Goal: Information Seeking & Learning: Learn about a topic

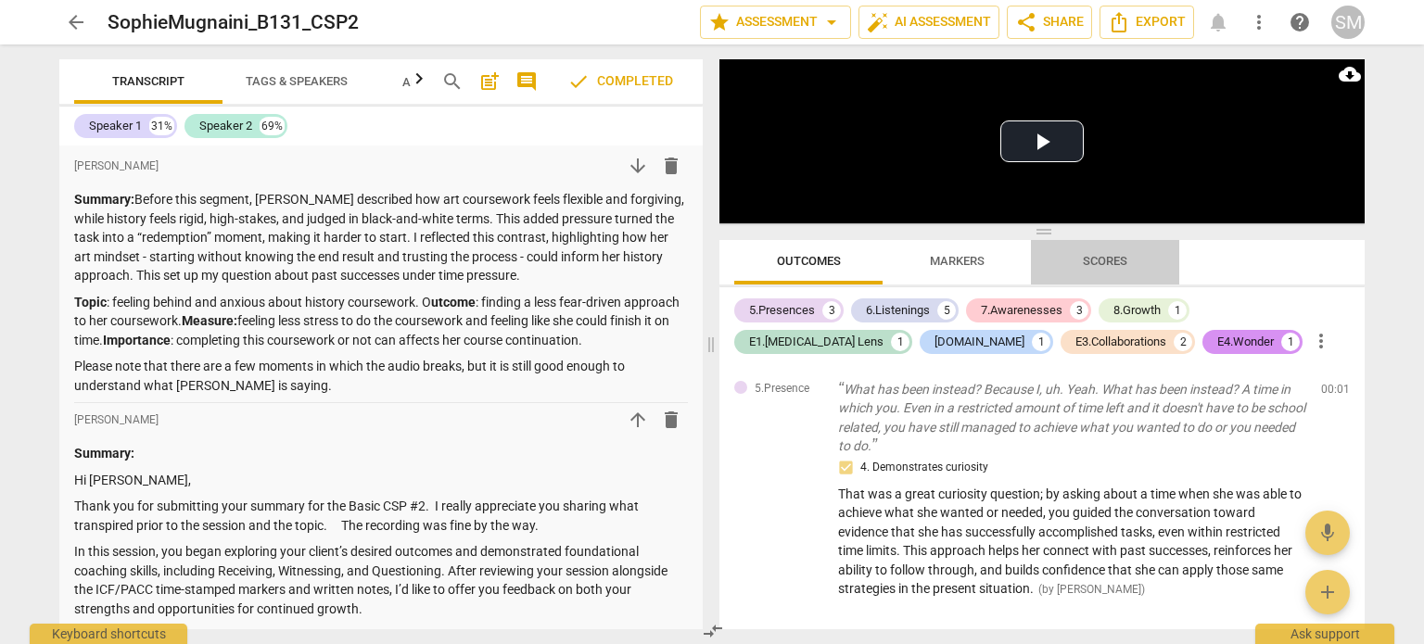
click at [710, 255] on span "Scores" at bounding box center [1105, 261] width 44 height 14
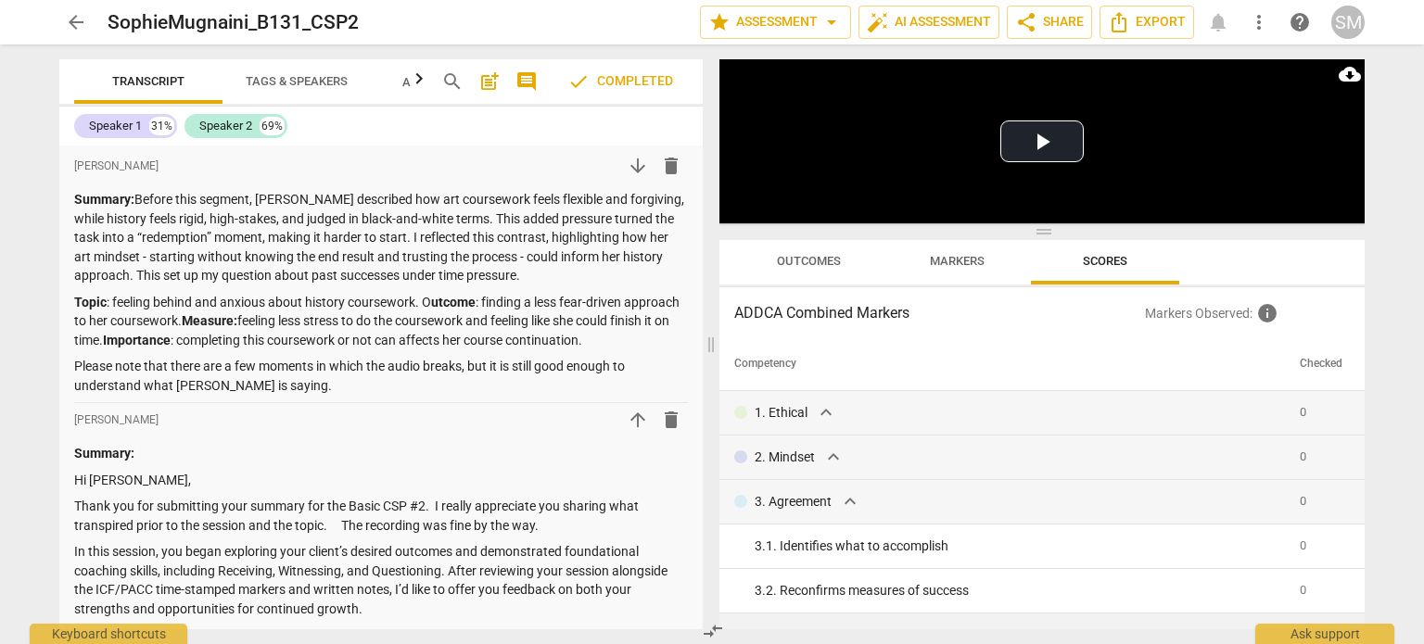
scroll to position [309, 0]
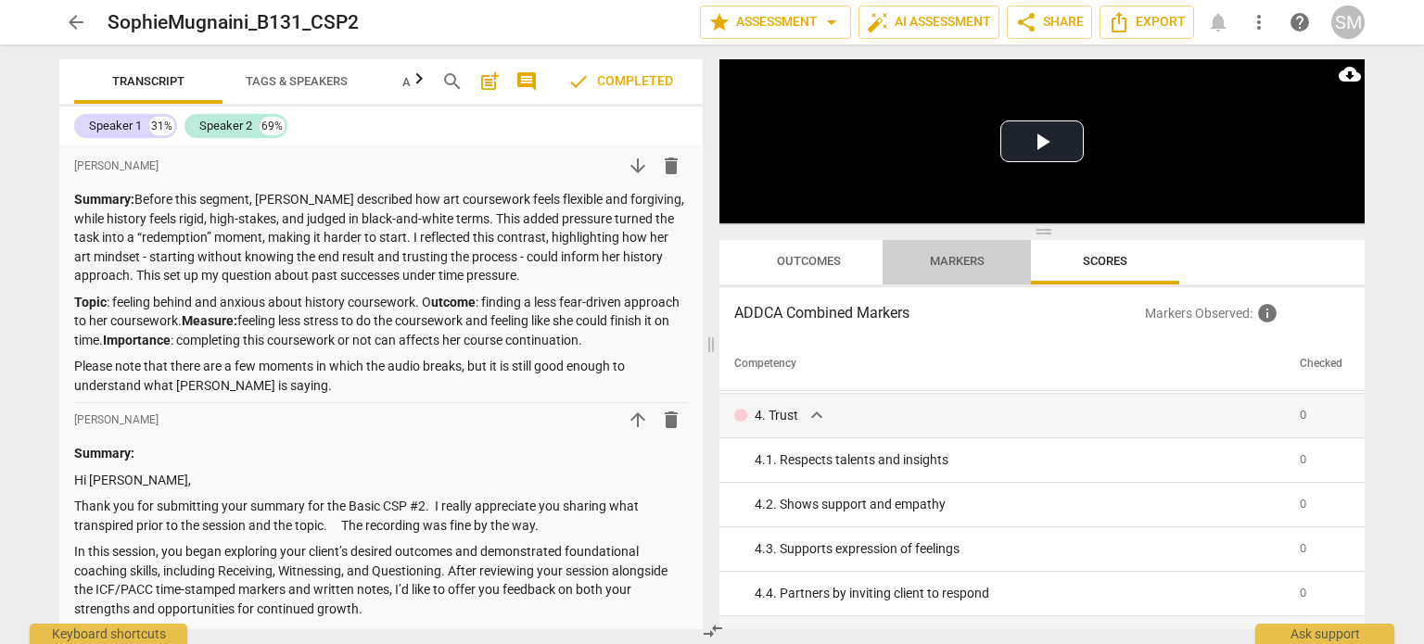
click at [710, 244] on button "Markers" at bounding box center [957, 262] width 148 height 44
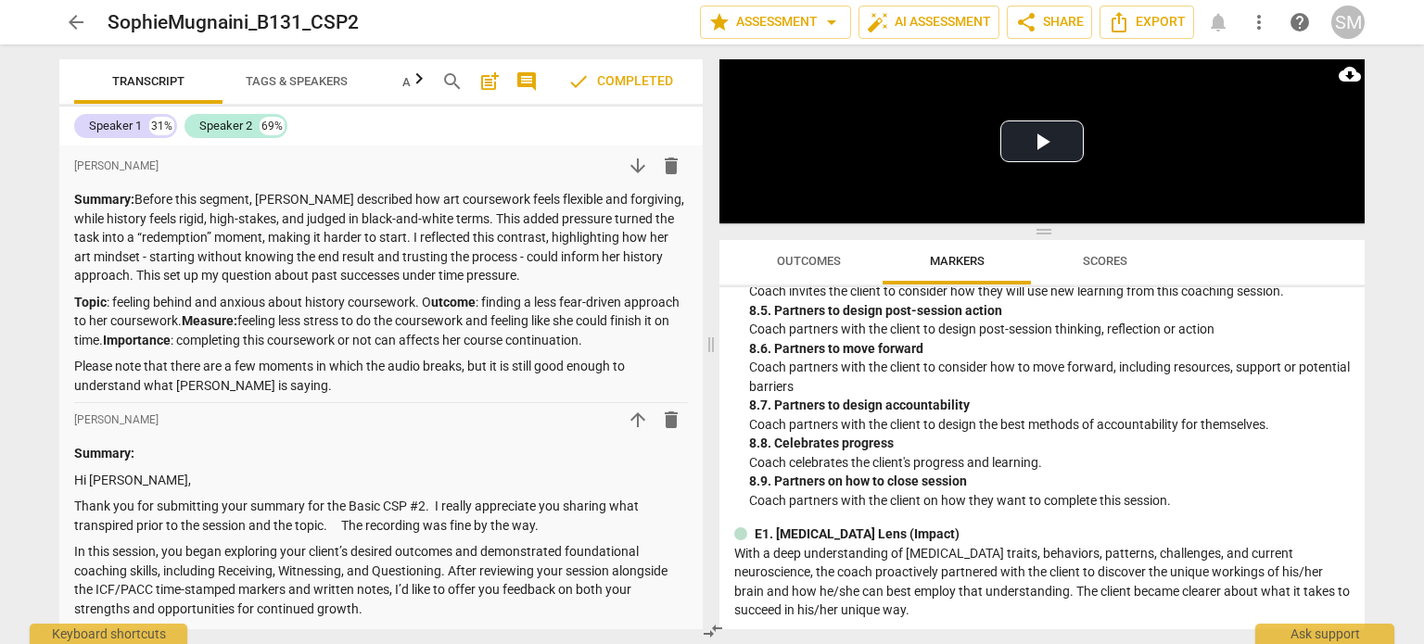
scroll to position [2471, 0]
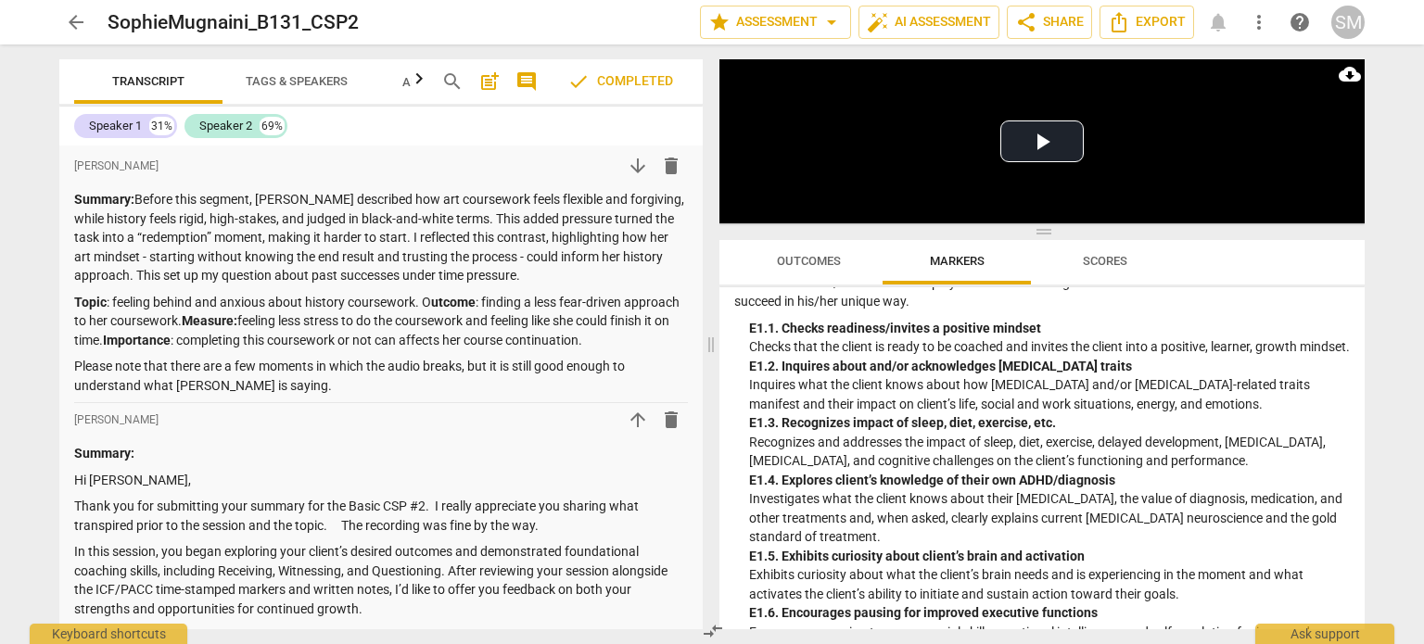
click at [710, 252] on span "Scores" at bounding box center [1105, 261] width 89 height 25
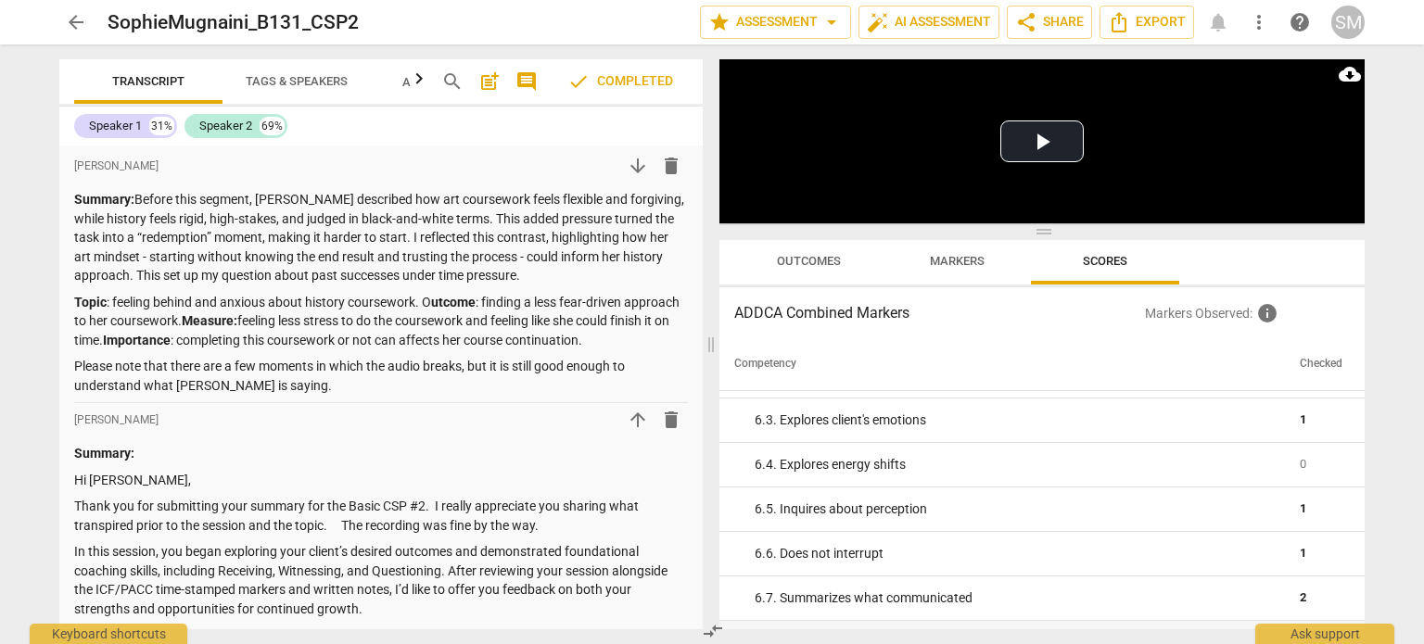
scroll to position [617, 0]
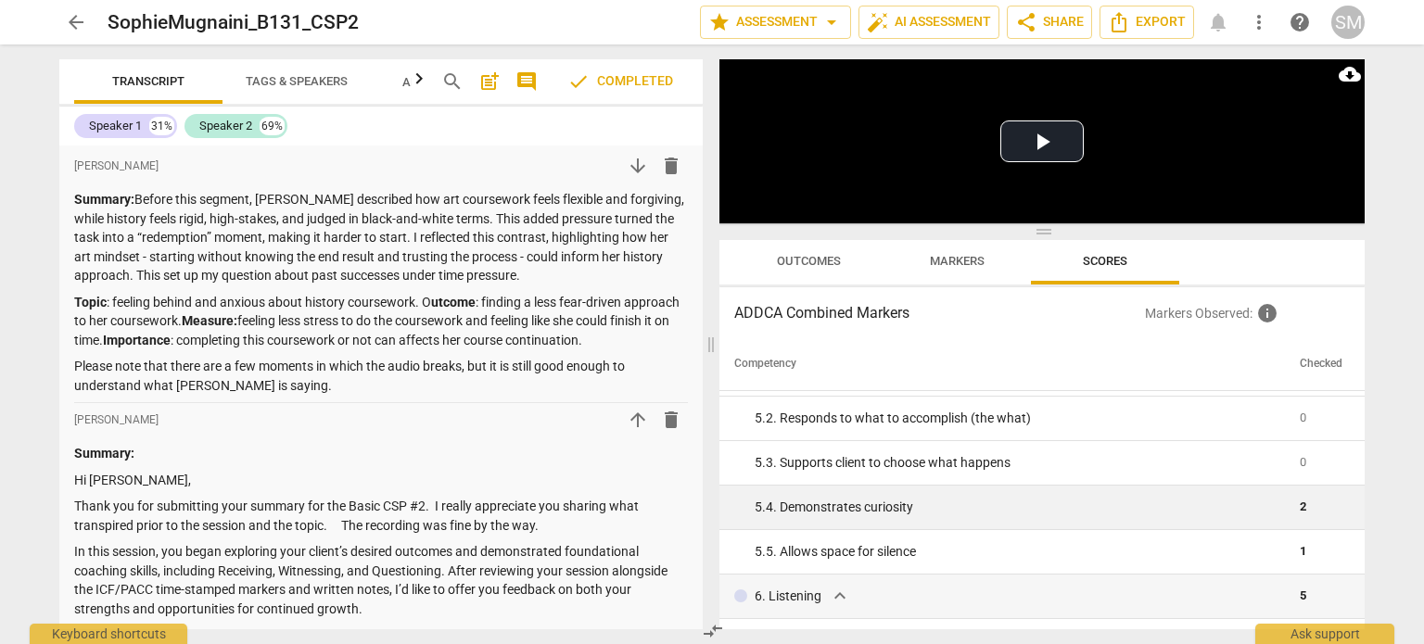
click at [710, 512] on div "5. 4. Demonstrates curiosity" at bounding box center [1020, 507] width 530 height 19
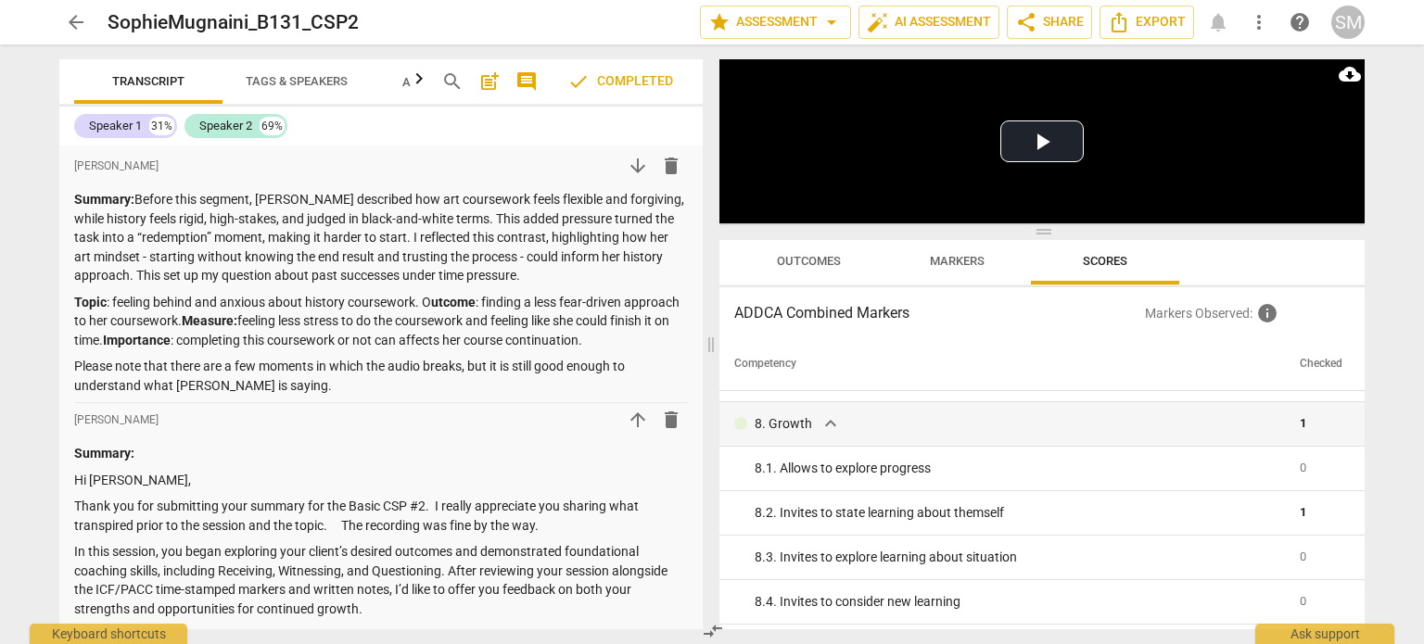
scroll to position [1292, 0]
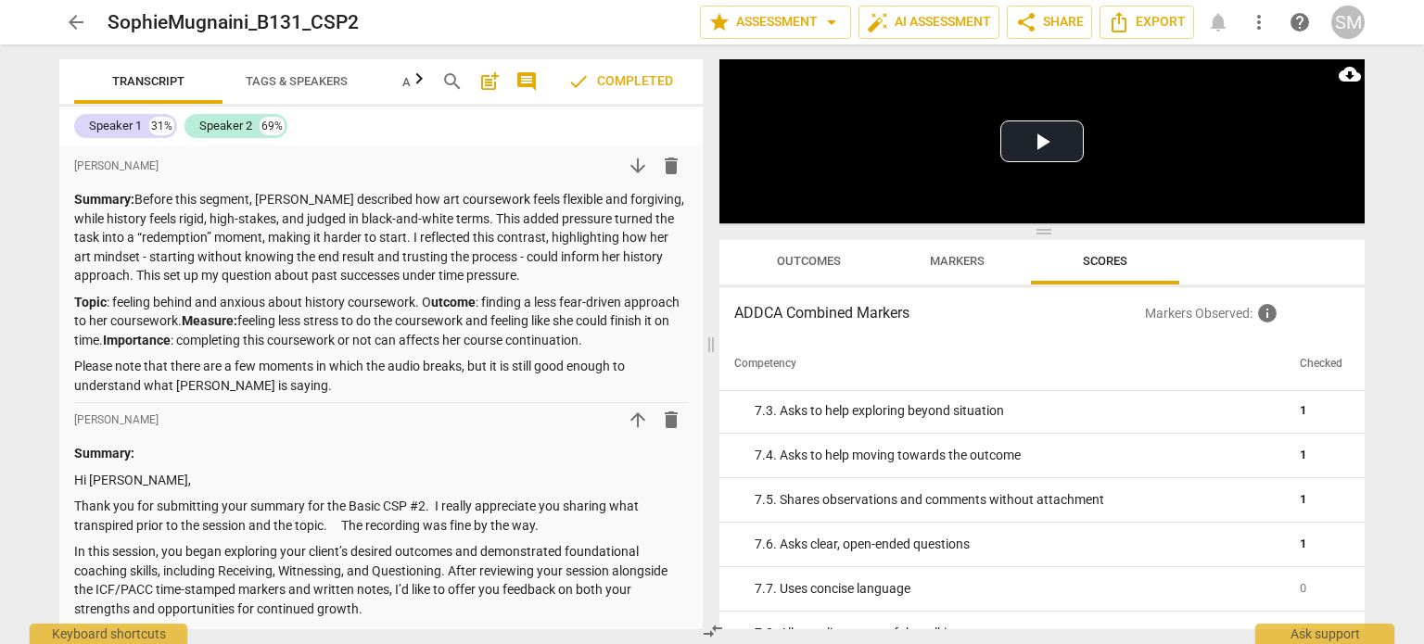
click at [710, 460] on div "Play Video move_up Play Current Time 00:00 / Duration Time 14:58 Loaded : 0% Pr…" at bounding box center [1045, 344] width 667 height 600
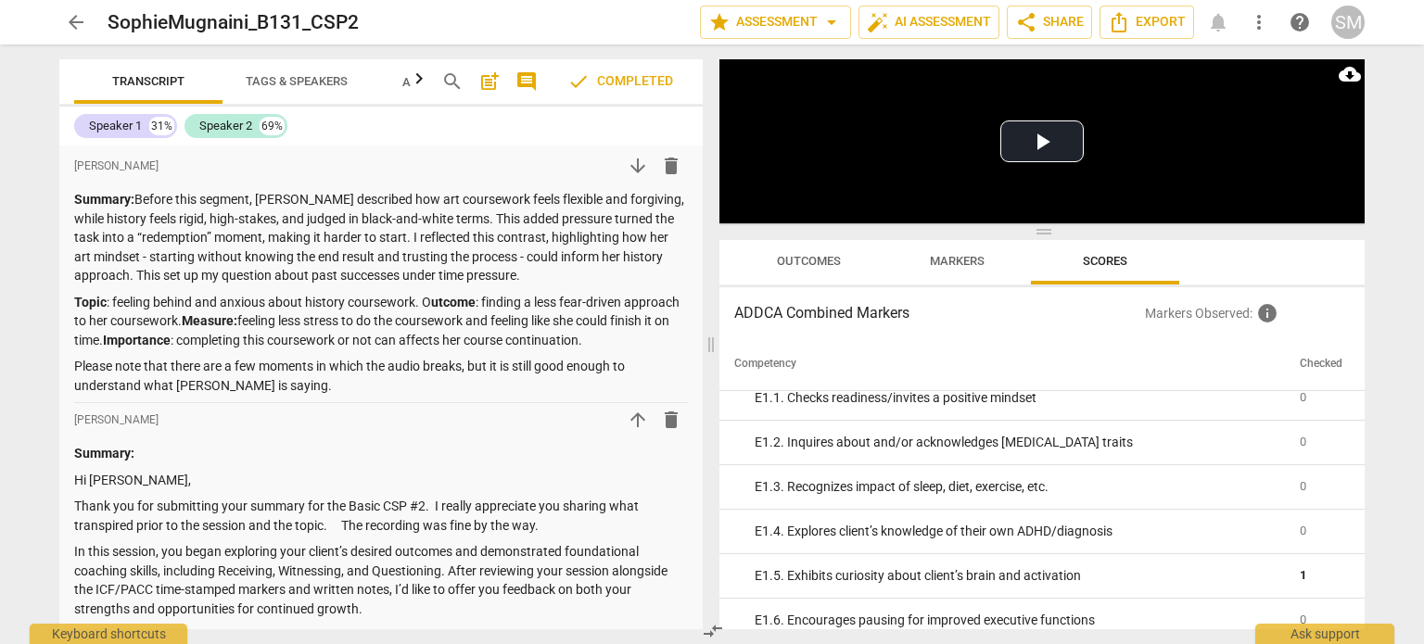
scroll to position [2104, 0]
click at [710, 543] on div "Play Video move_up Play Current Time 00:00 / Duration Time 14:58 Loaded : 0% Pr…" at bounding box center [1045, 344] width 667 height 600
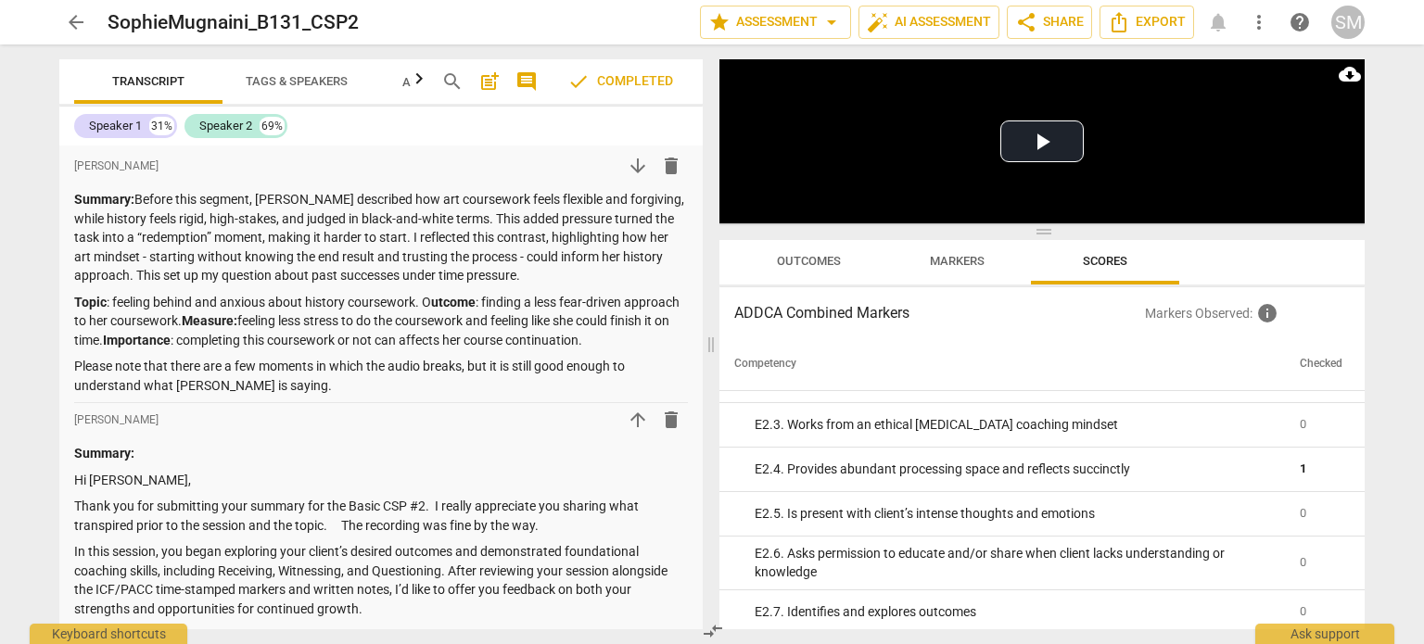
scroll to position [2499, 0]
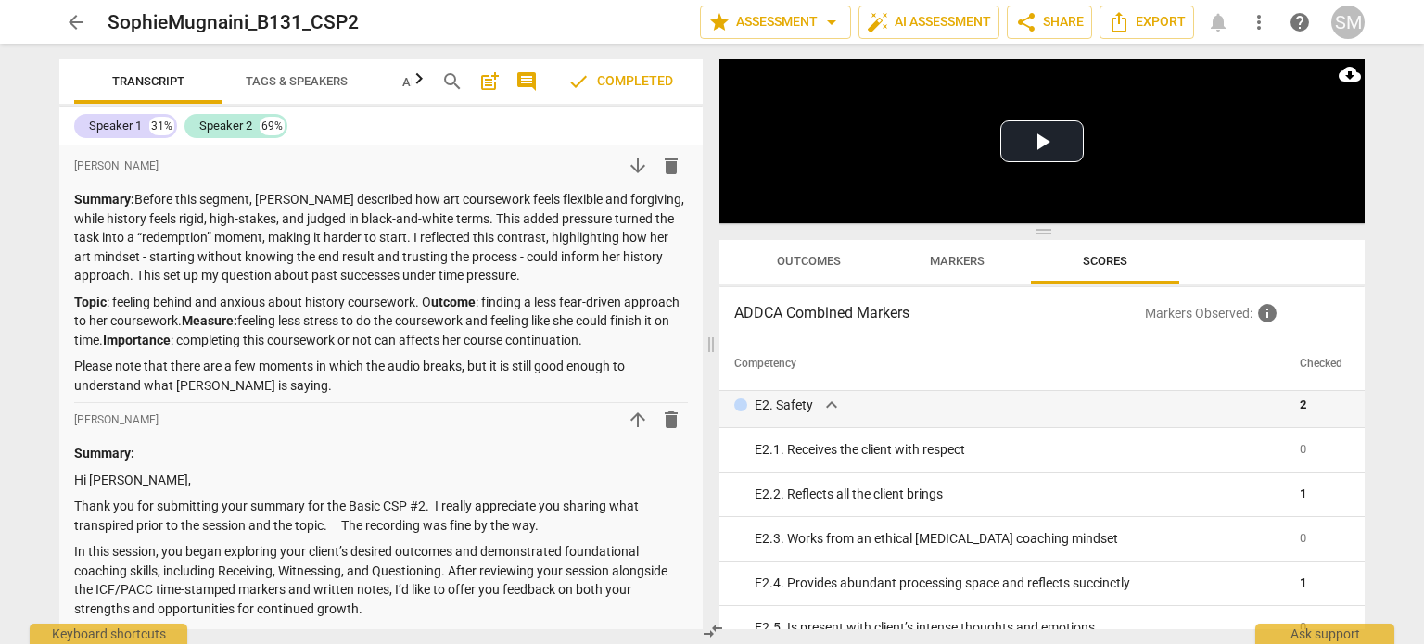
click at [710, 544] on div "Play Video move_up Play Current Time 00:00 / Duration Time 14:58 Loaded : 0% Pr…" at bounding box center [1045, 344] width 667 height 600
click at [710, 546] on div "Play Video move_up Play Current Time 00:00 / Duration Time 14:58 Loaded : 0% Pr…" at bounding box center [1045, 344] width 667 height 600
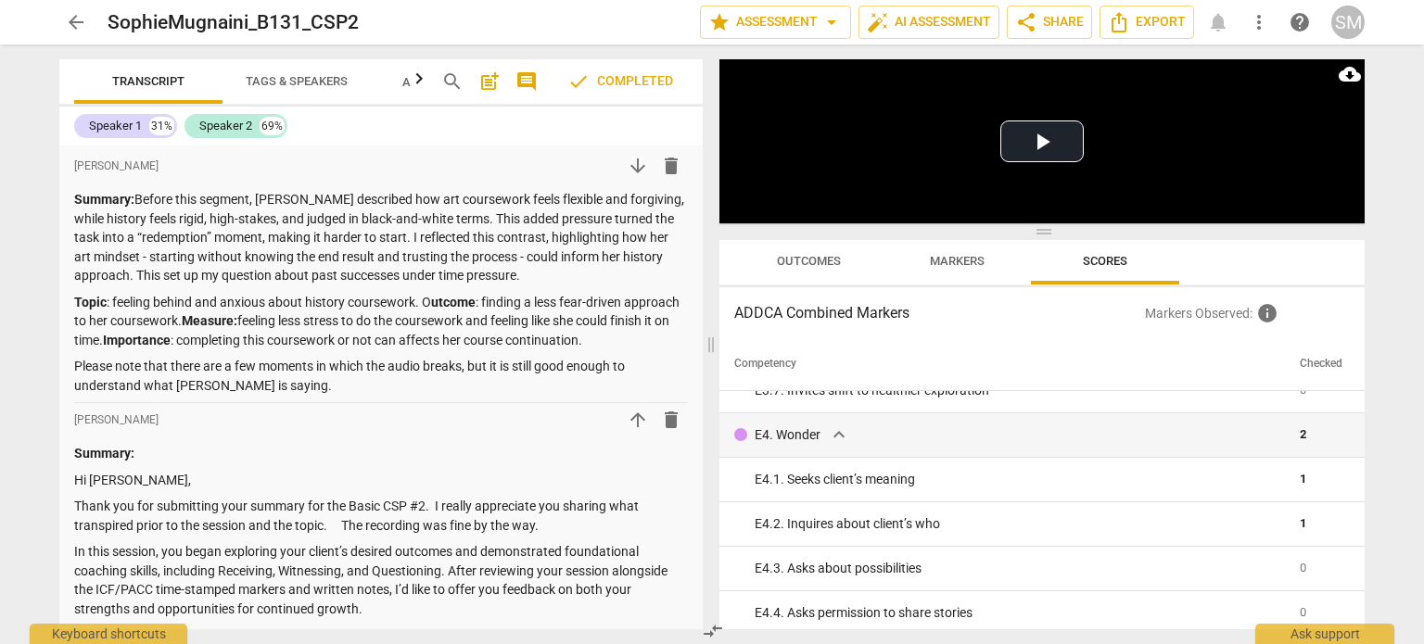
scroll to position [3534, 0]
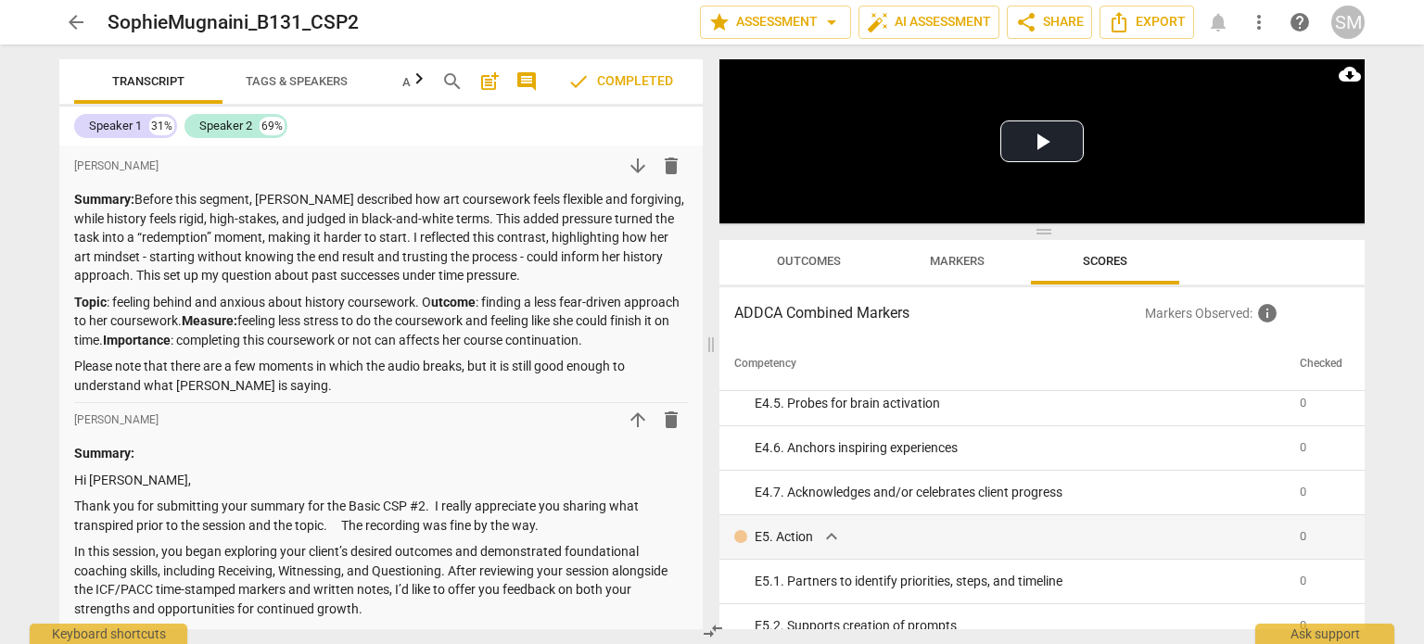
click at [710, 618] on div "Play Video move_up Play Current Time 00:00 / Duration Time 14:58 Loaded : 0% Pr…" at bounding box center [1045, 344] width 667 height 600
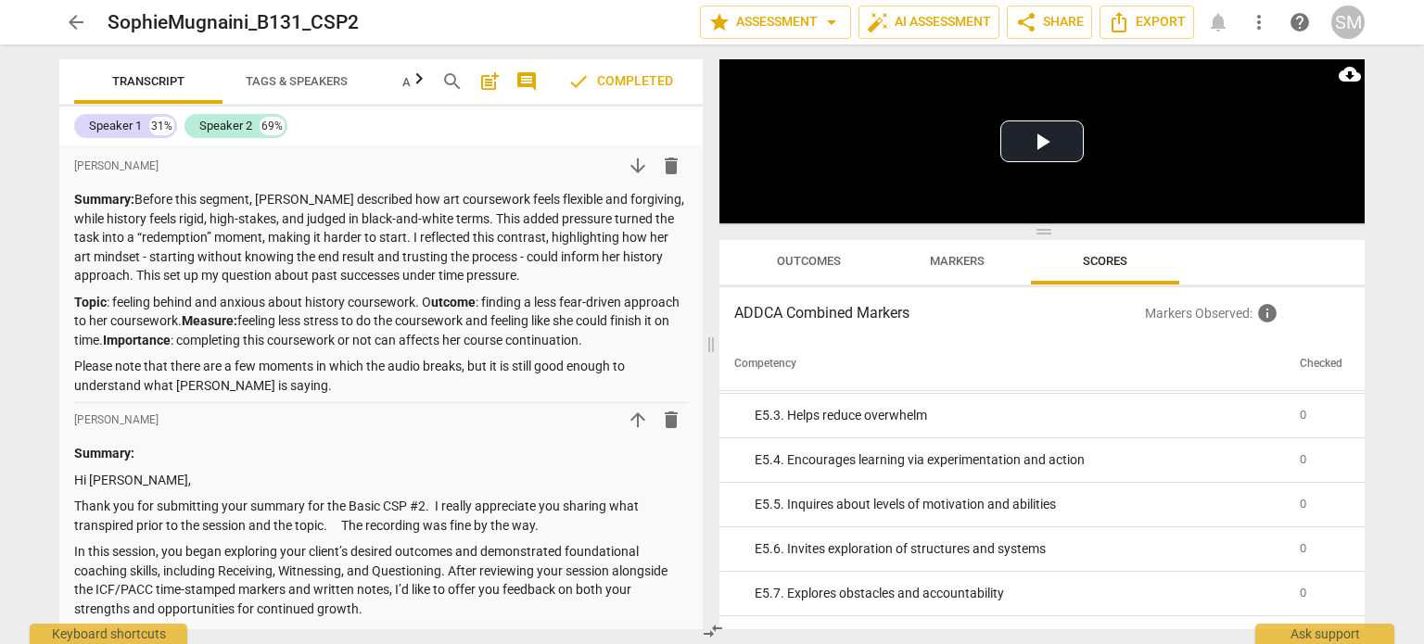
scroll to position [3899, 0]
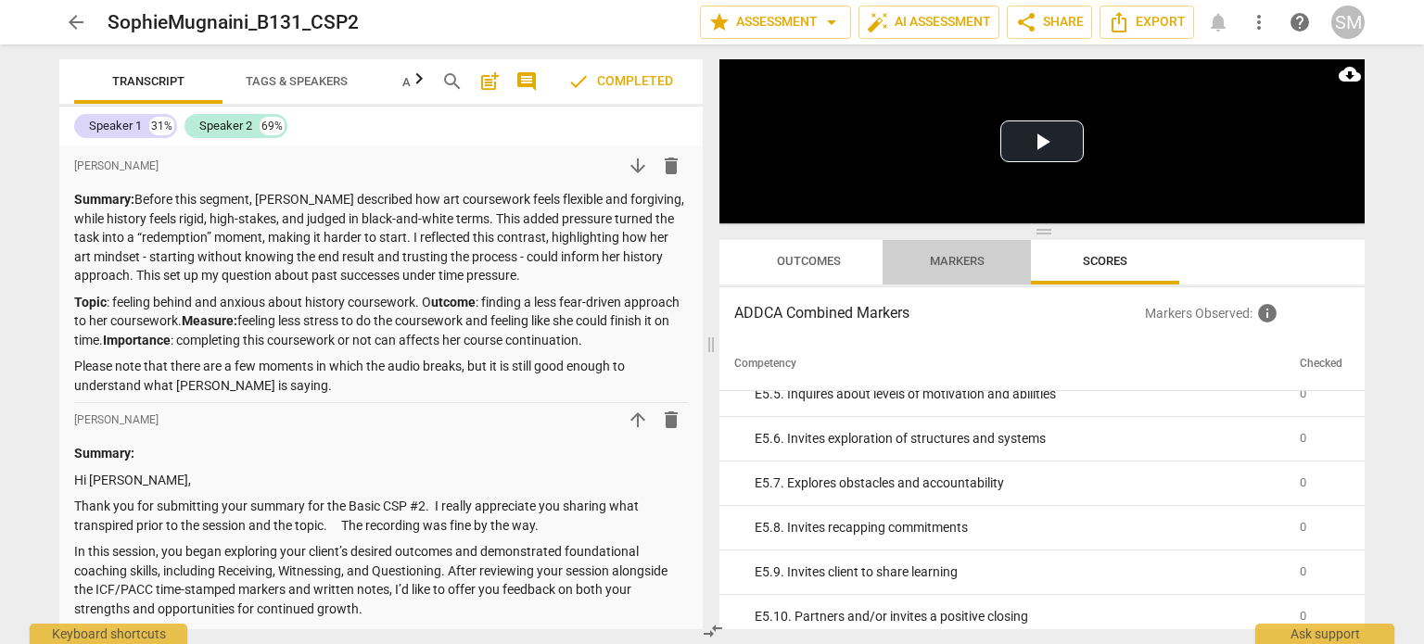
click at [710, 256] on span "Markers" at bounding box center [957, 261] width 55 height 14
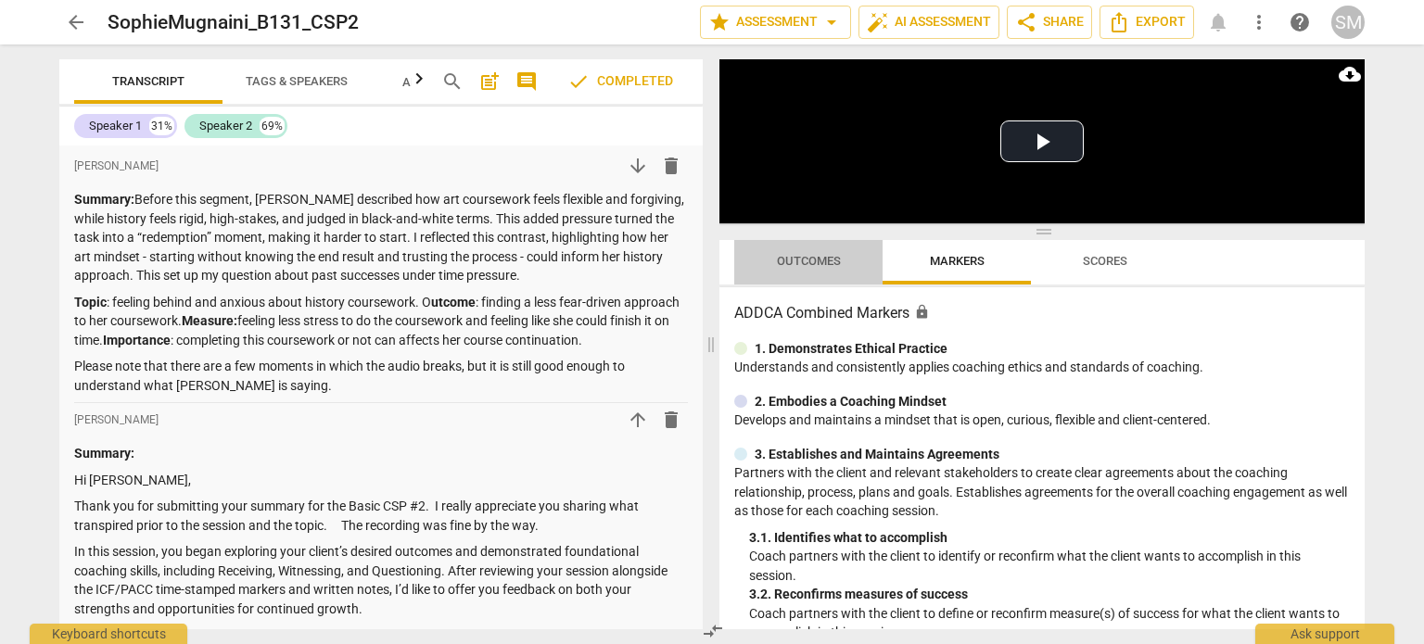
click at [710, 257] on span "Outcomes" at bounding box center [809, 261] width 64 height 14
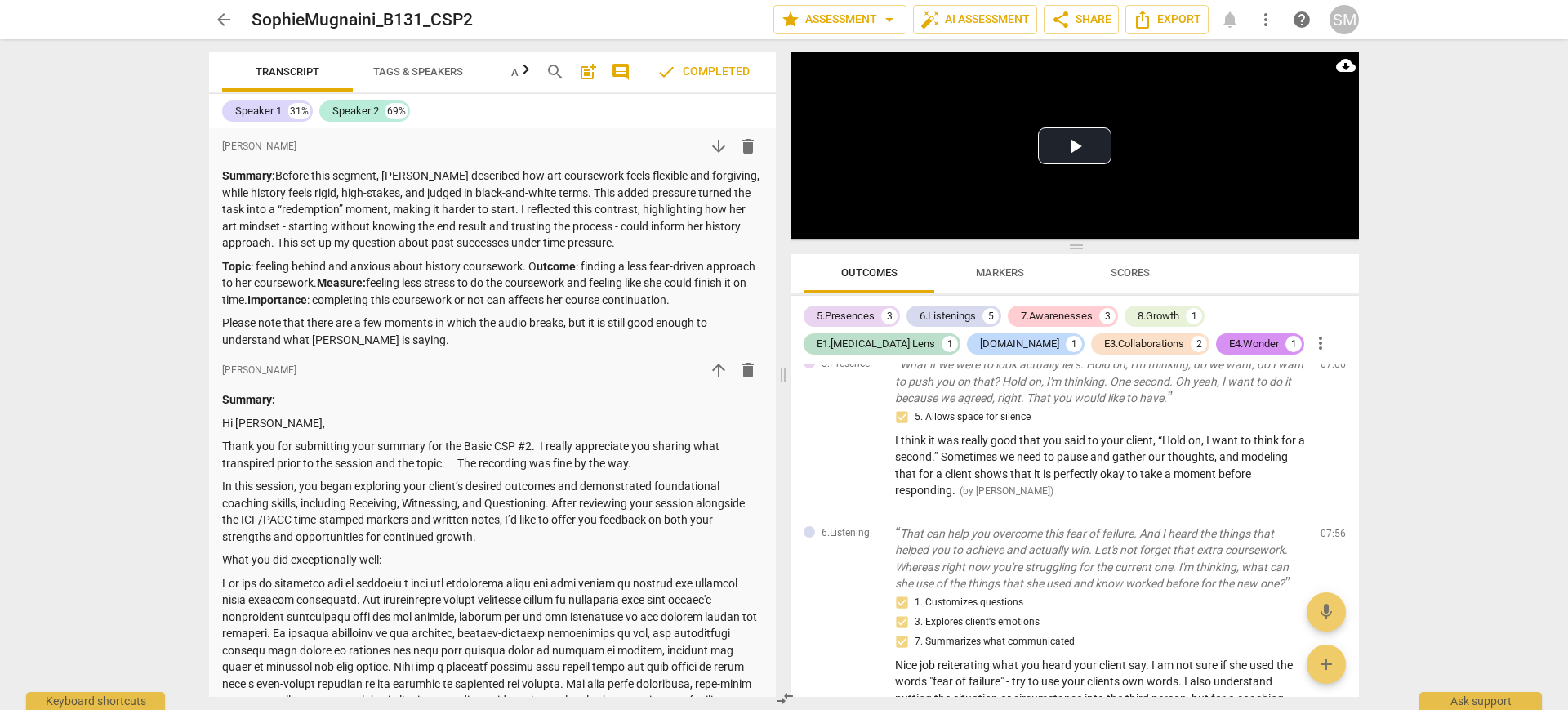
scroll to position [1247, 0]
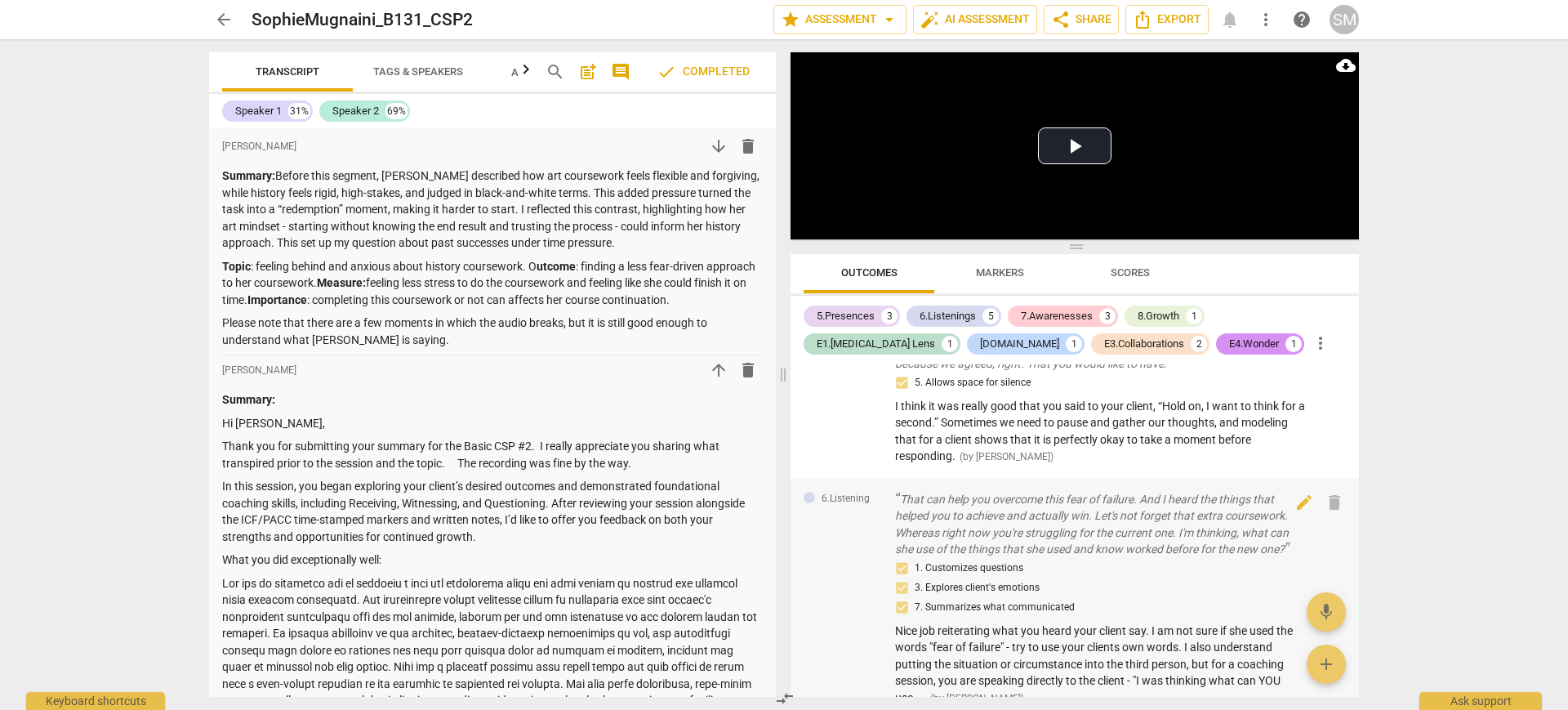
click at [625, 562] on span "Nice job reiterating what you heard your client say. I am not sure if she used …" at bounding box center [1093, 663] width 397 height 80
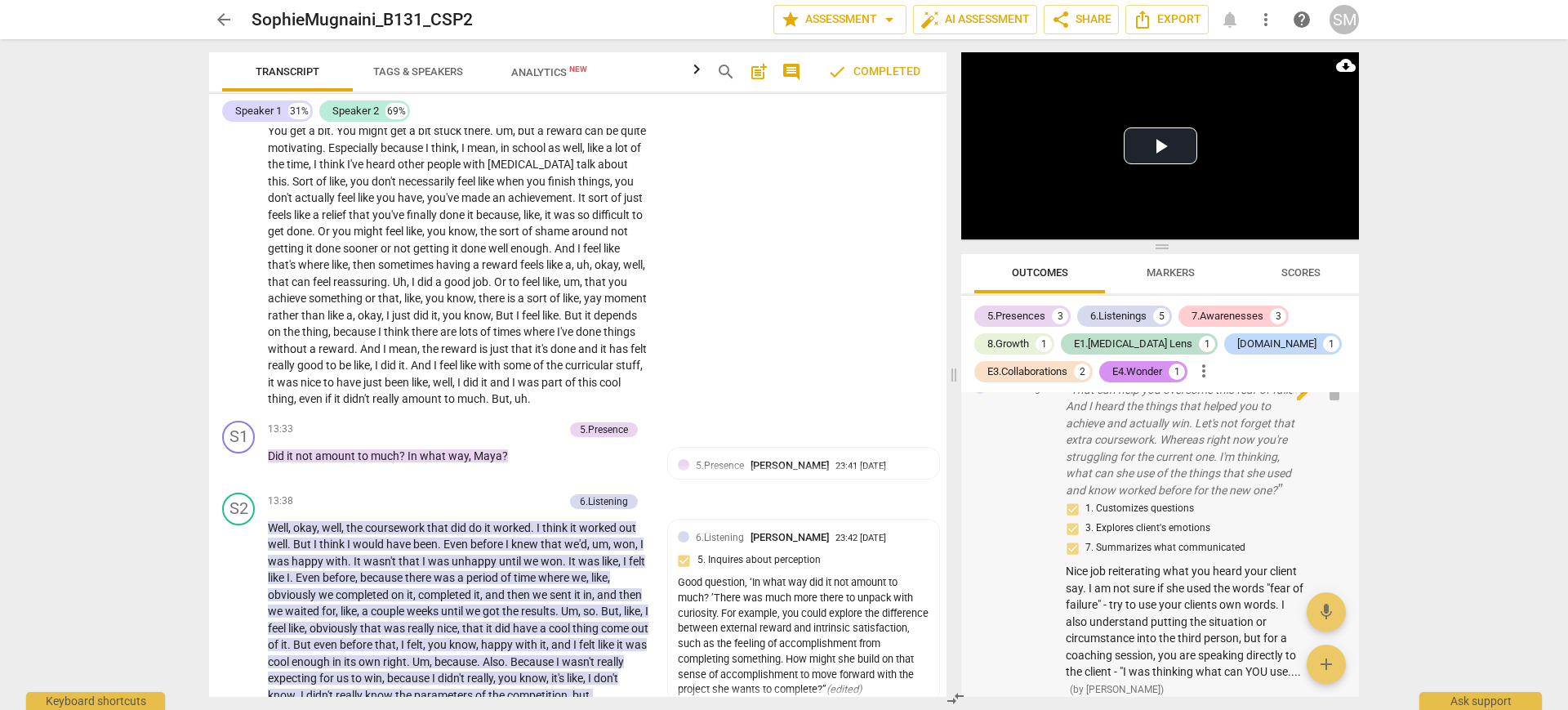
scroll to position [0, 0]
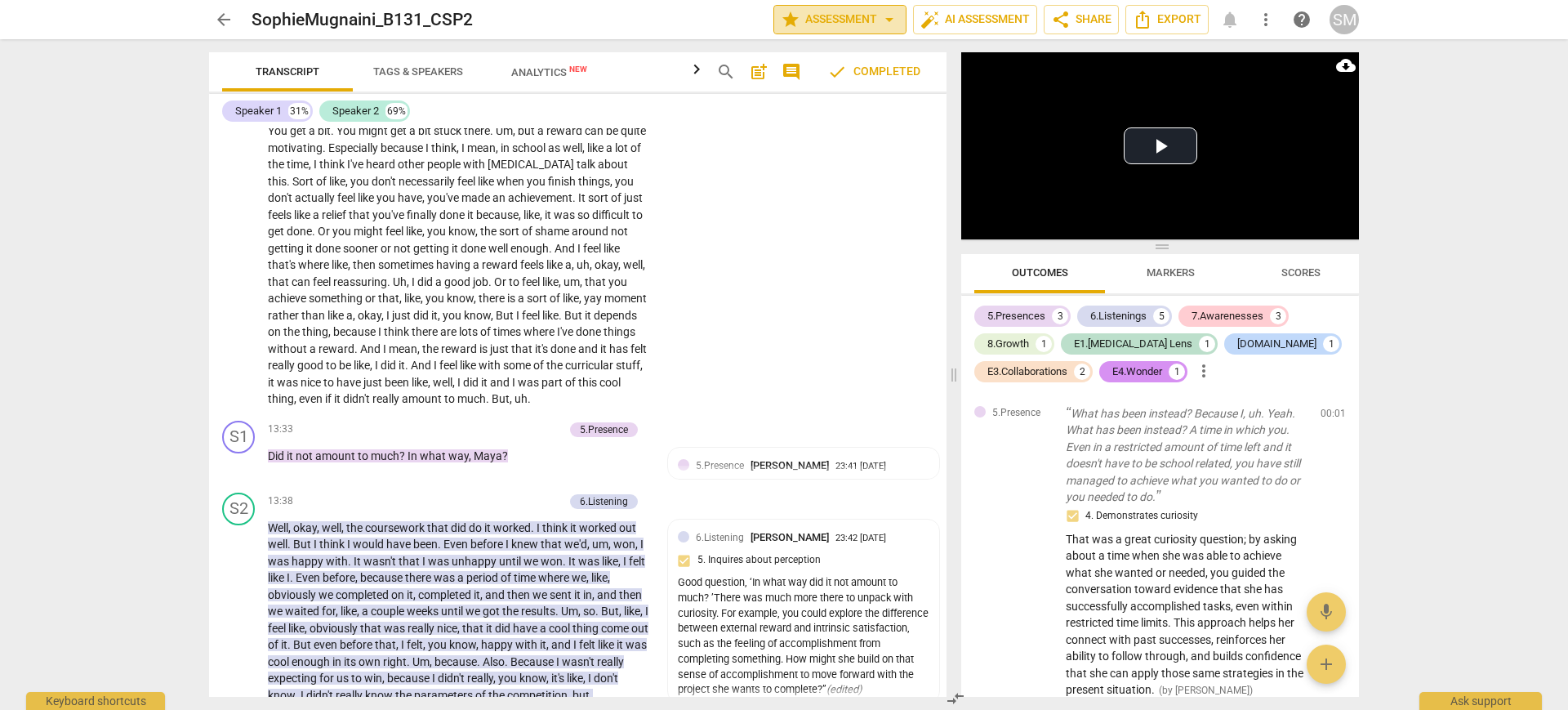
click at [625, 18] on span "star Assessment arrow_drop_down" at bounding box center [839, 19] width 118 height 19
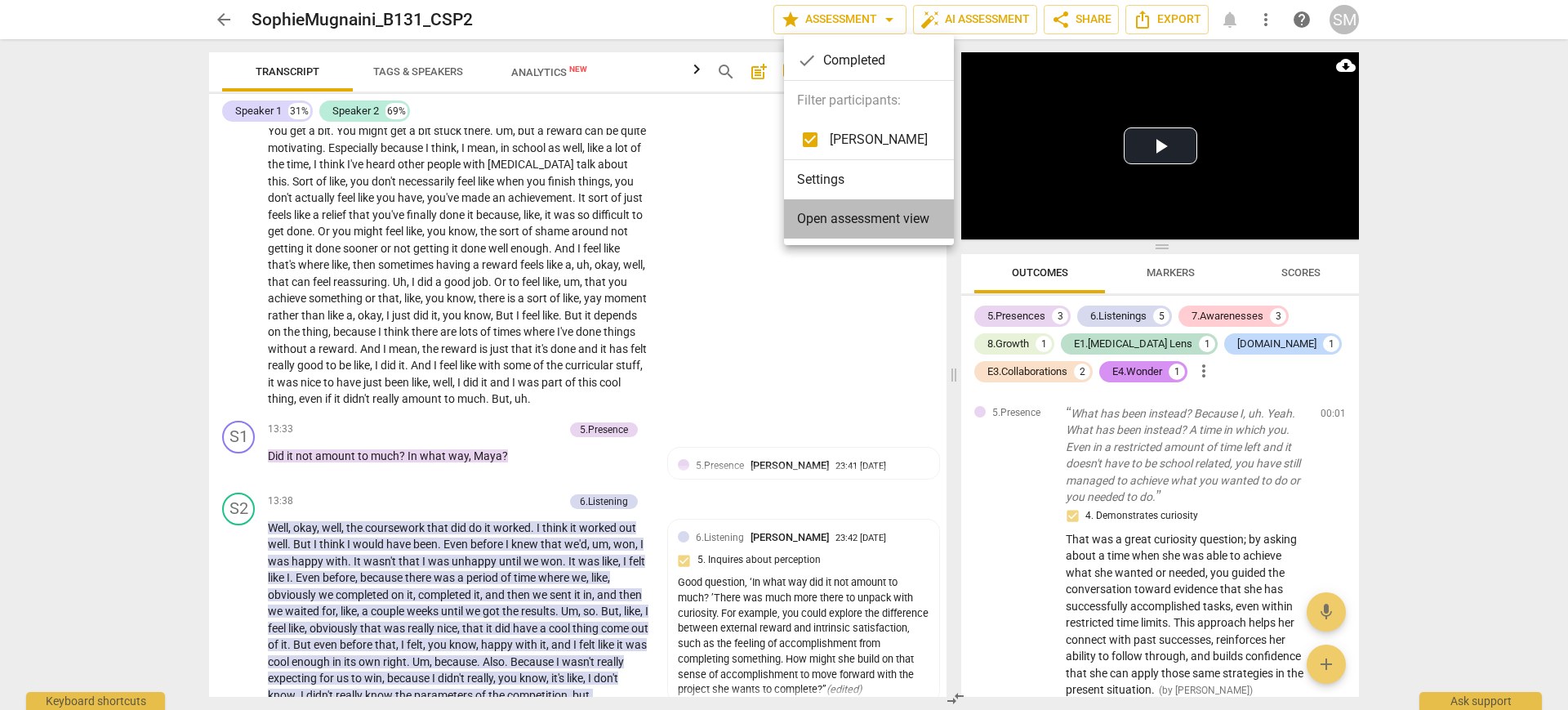
click at [625, 229] on li "Open assessment view" at bounding box center [869, 218] width 170 height 39
